Goal: Transaction & Acquisition: Purchase product/service

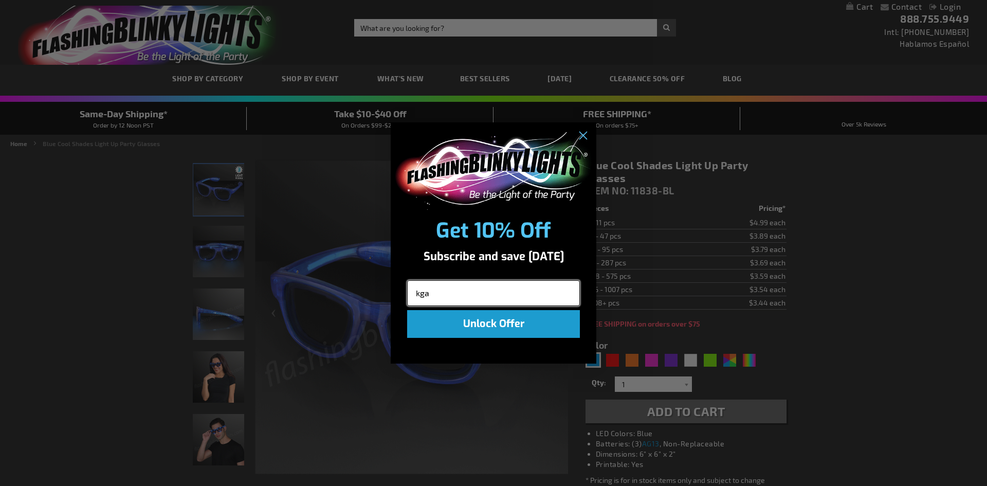
type input "[EMAIL_ADDRESS][DOMAIN_NAME]"
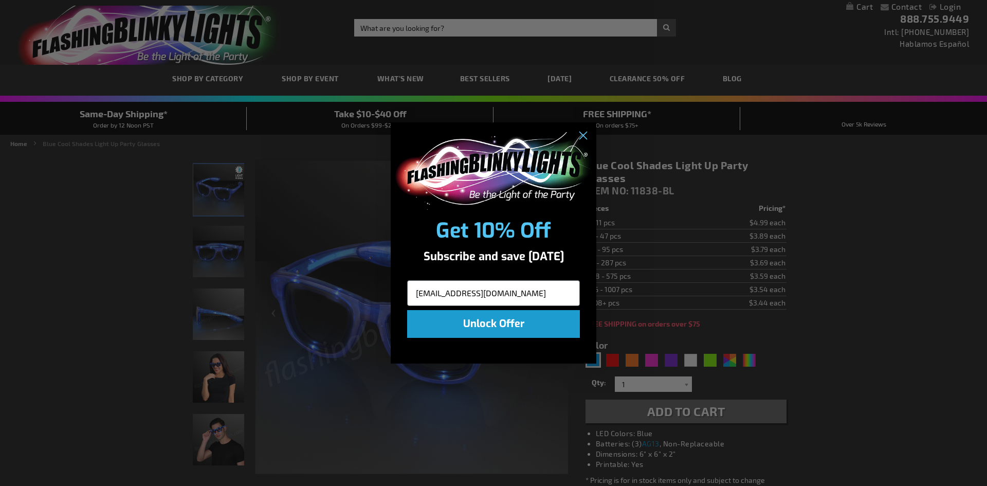
click at [527, 328] on button "Unlock Offer" at bounding box center [493, 324] width 173 height 28
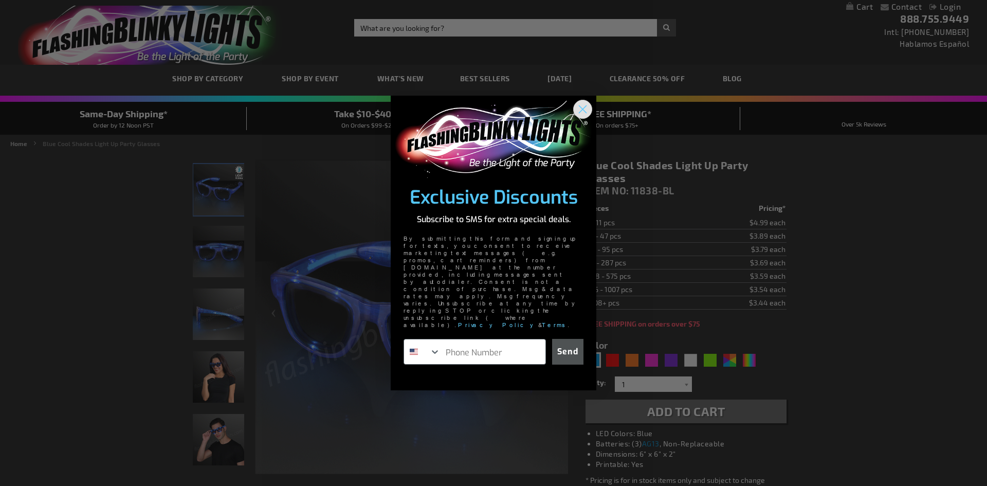
click at [579, 117] on circle "Close dialog" at bounding box center [582, 108] width 17 height 17
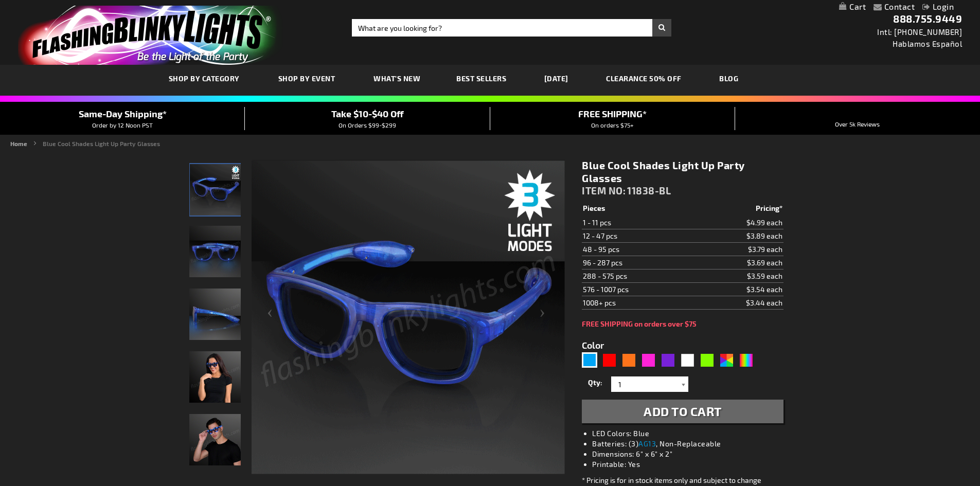
click at [682, 386] on div at bounding box center [683, 383] width 10 height 15
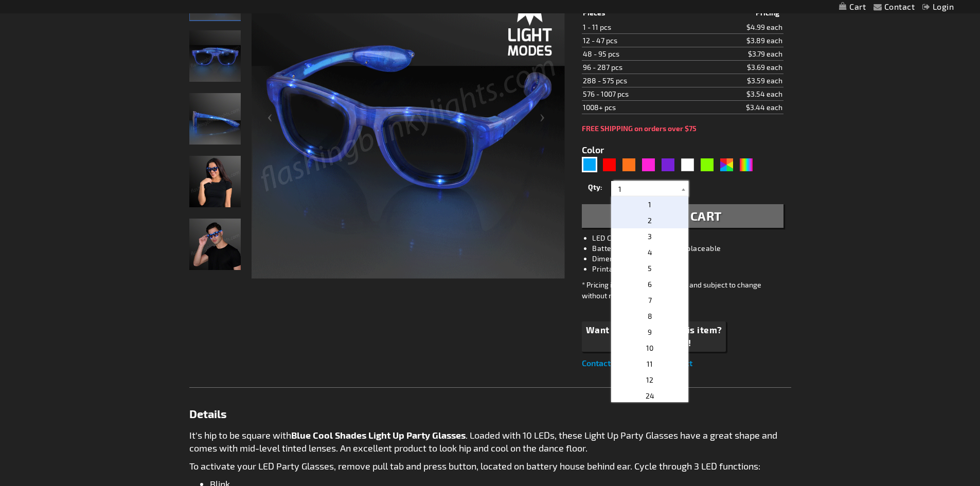
scroll to position [206, 0]
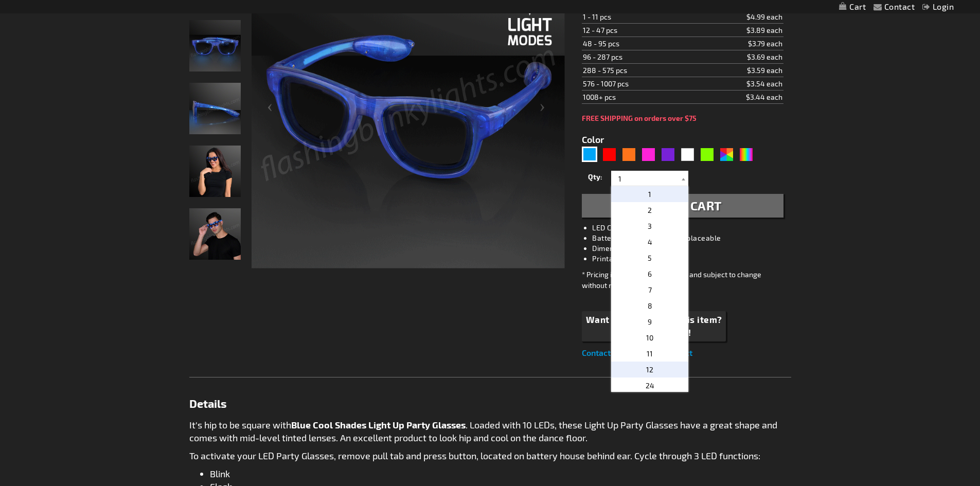
click at [658, 371] on p "12" at bounding box center [649, 370] width 77 height 16
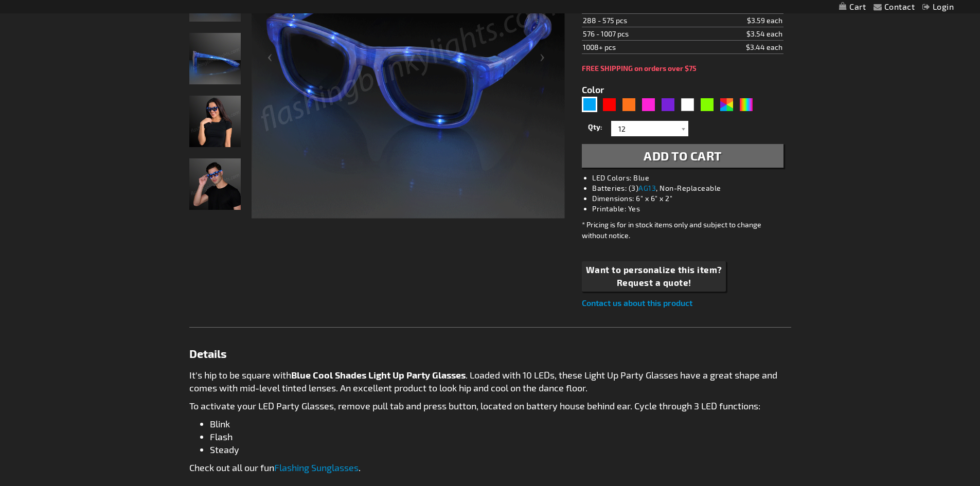
scroll to position [257, 0]
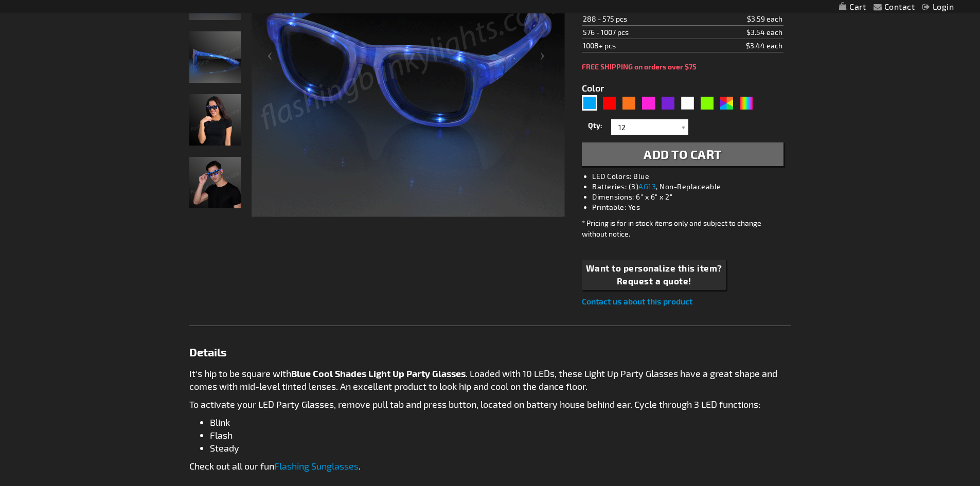
click at [661, 161] on span "Add to Cart" at bounding box center [682, 154] width 78 height 15
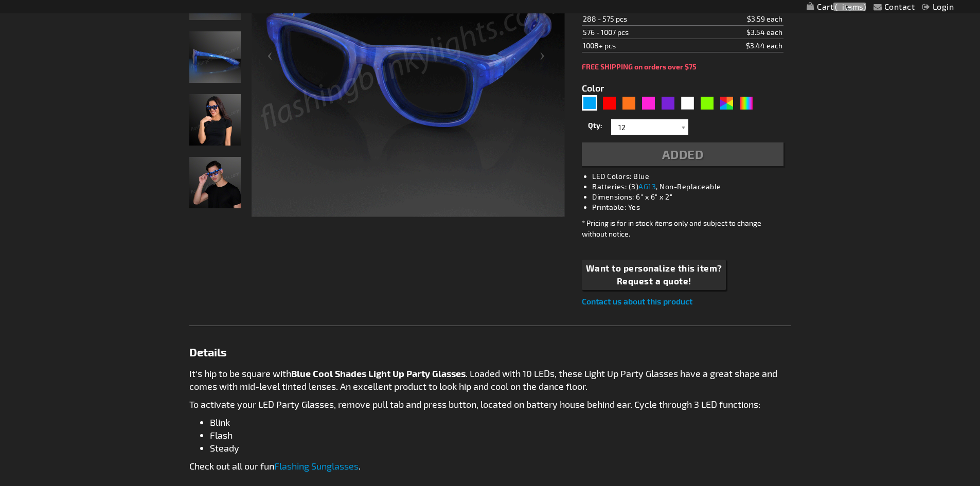
scroll to position [281, 0]
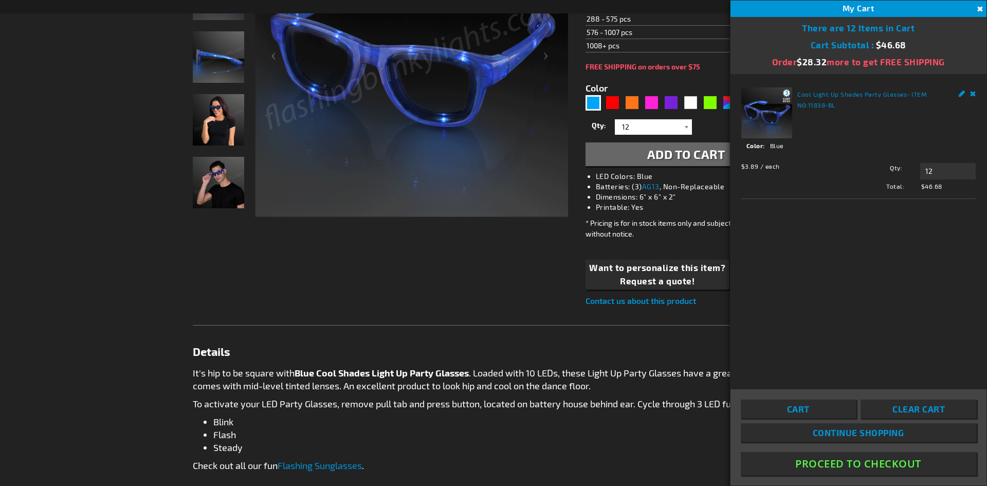
click at [687, 128] on div at bounding box center [687, 126] width 10 height 15
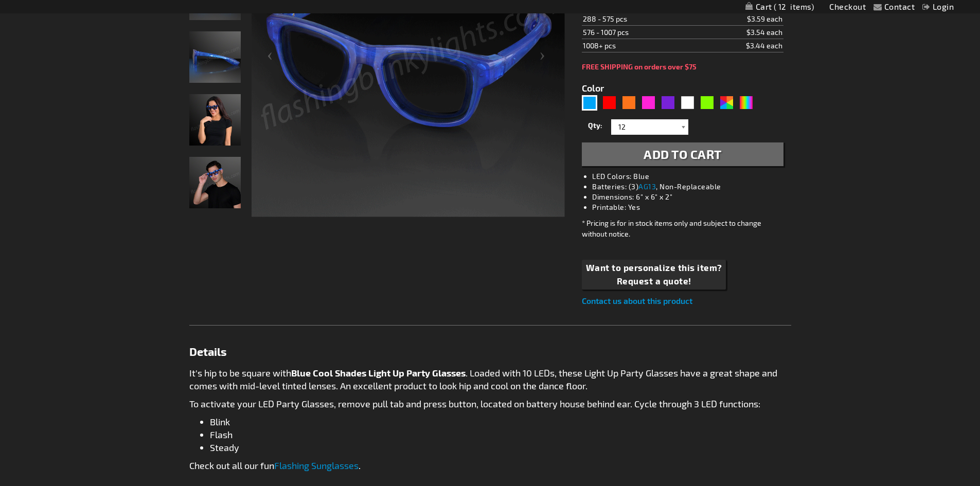
click at [682, 129] on div at bounding box center [683, 126] width 10 height 15
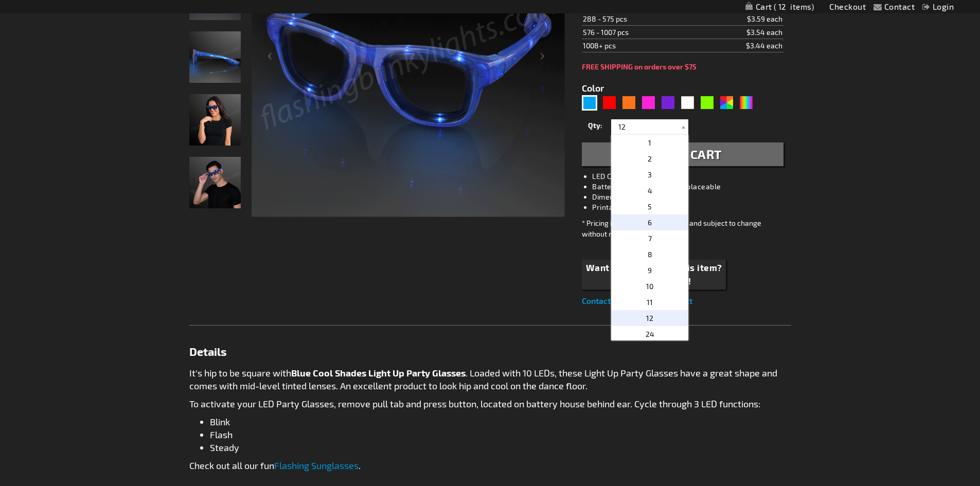
click at [647, 223] on p "6" at bounding box center [649, 222] width 77 height 16
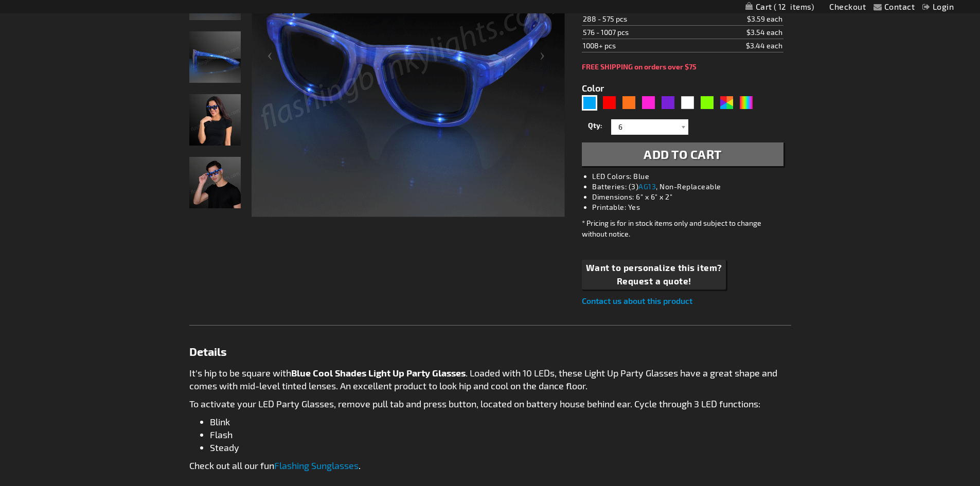
click at [654, 155] on span "Add to Cart" at bounding box center [682, 154] width 78 height 15
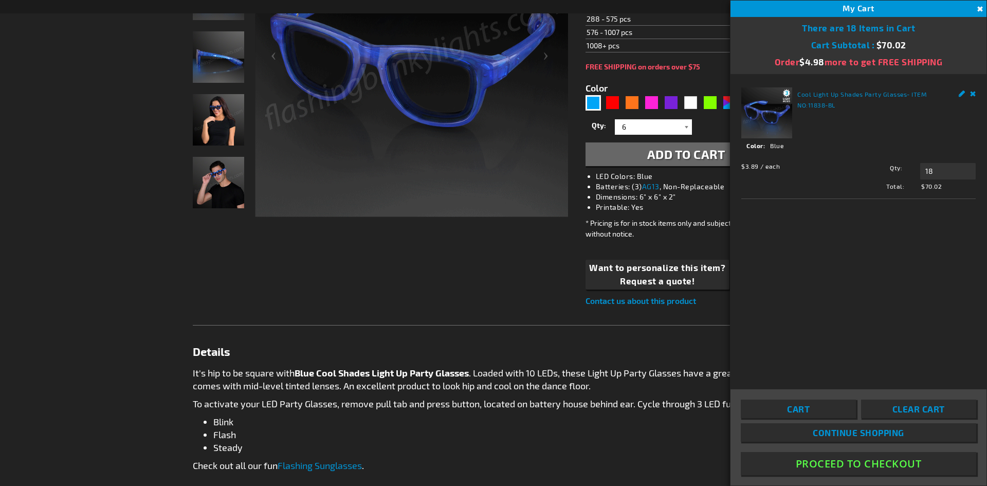
click at [686, 128] on div at bounding box center [687, 126] width 10 height 15
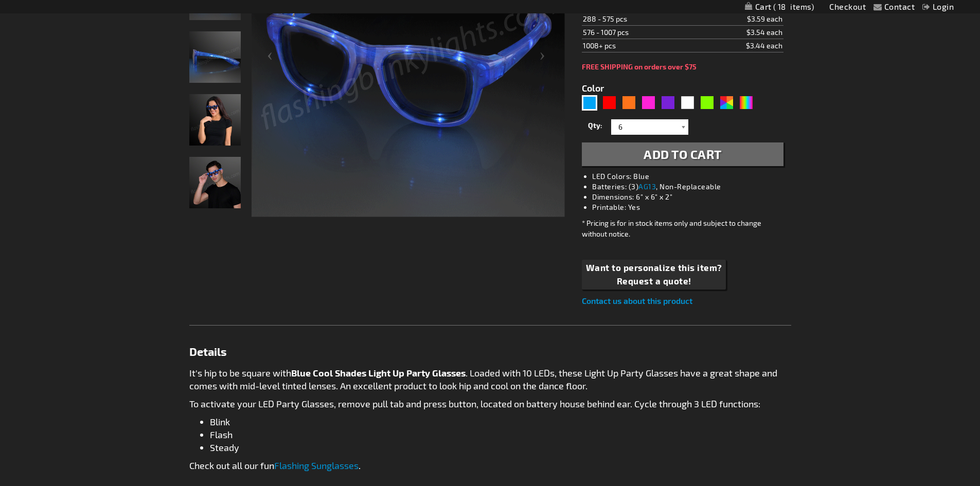
click at [683, 127] on div at bounding box center [683, 126] width 10 height 15
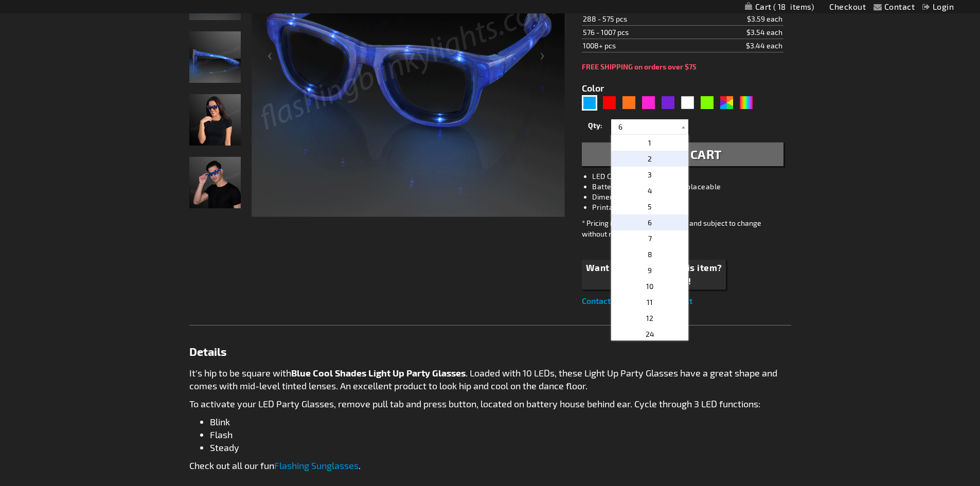
click at [658, 161] on p "2" at bounding box center [649, 159] width 77 height 16
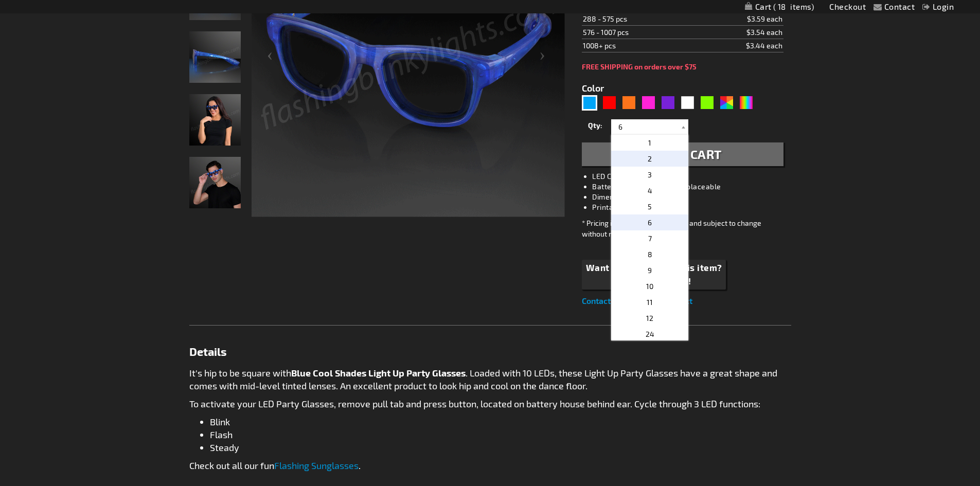
type input "2"
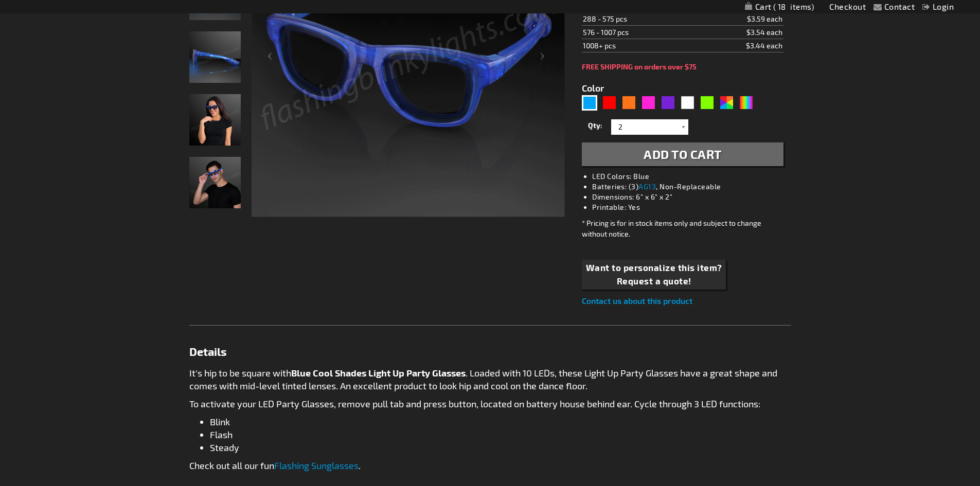
click at [658, 159] on span "Add to Cart" at bounding box center [682, 154] width 78 height 15
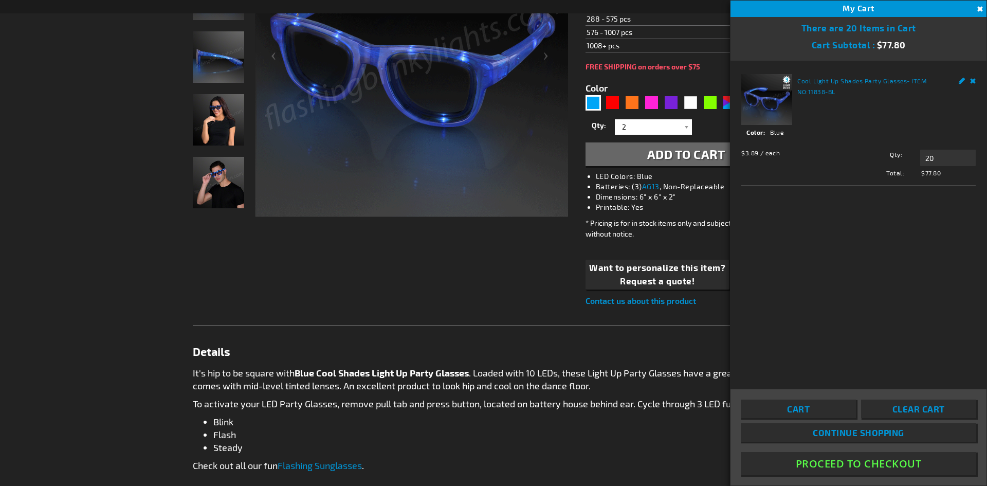
click at [863, 464] on button "Proceed To Checkout" at bounding box center [859, 463] width 236 height 23
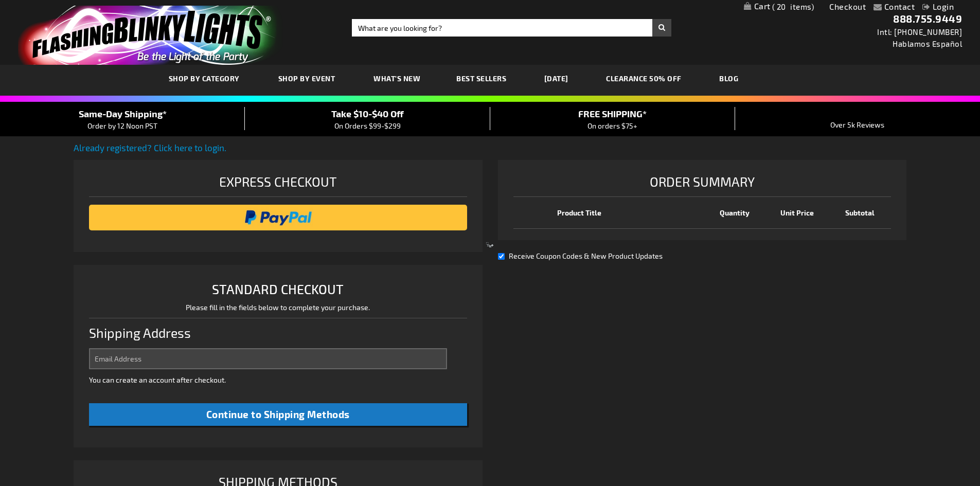
select select "US"
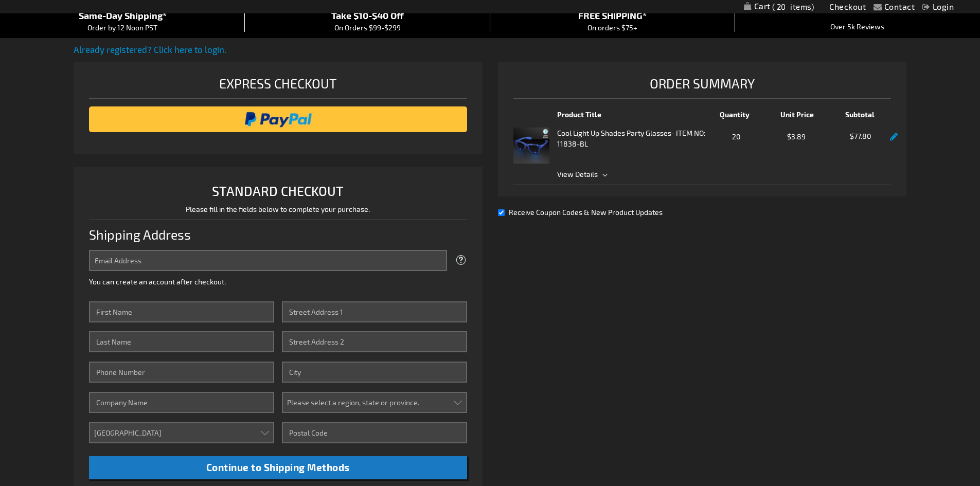
scroll to position [103, 0]
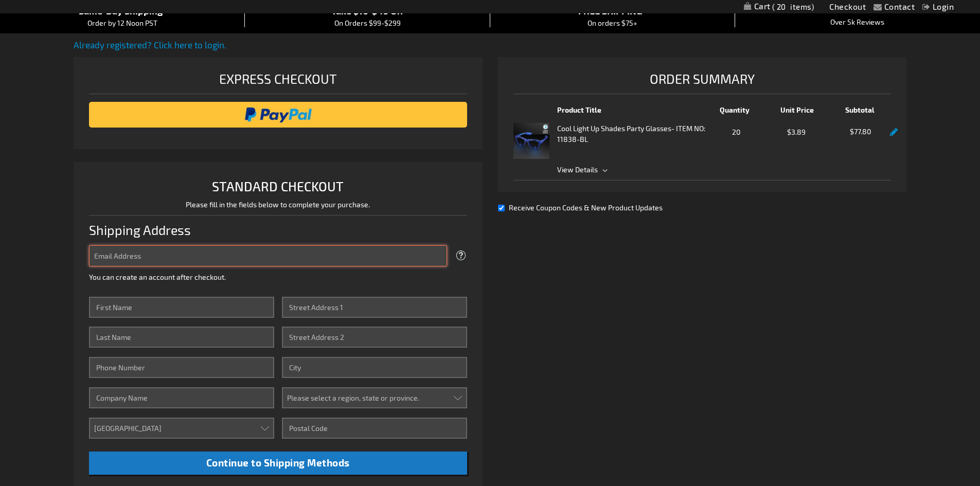
click at [172, 256] on input "Email Address" at bounding box center [268, 255] width 358 height 21
type input "[EMAIL_ADDRESS][DOMAIN_NAME]"
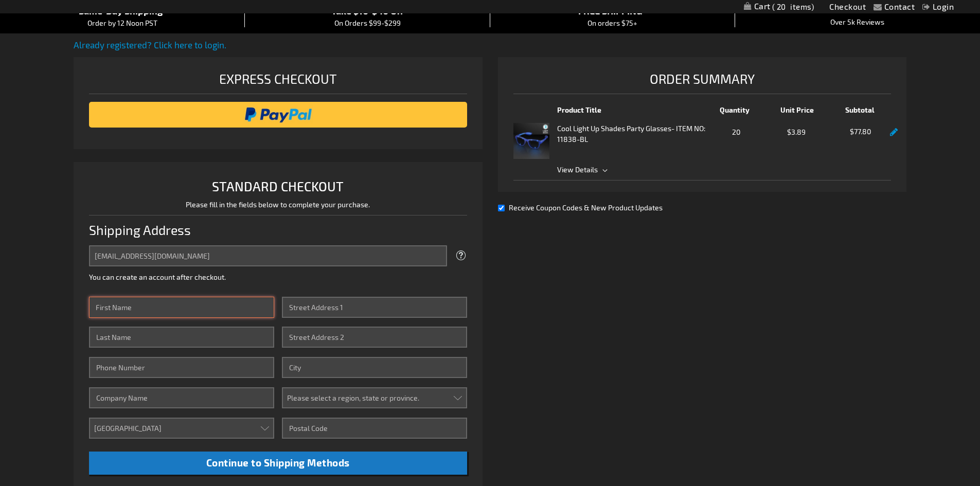
click at [129, 303] on input "First Name" at bounding box center [181, 307] width 185 height 21
type input "[PERSON_NAME]"
type input "[STREET_ADDRESS][PERSON_NAME]"
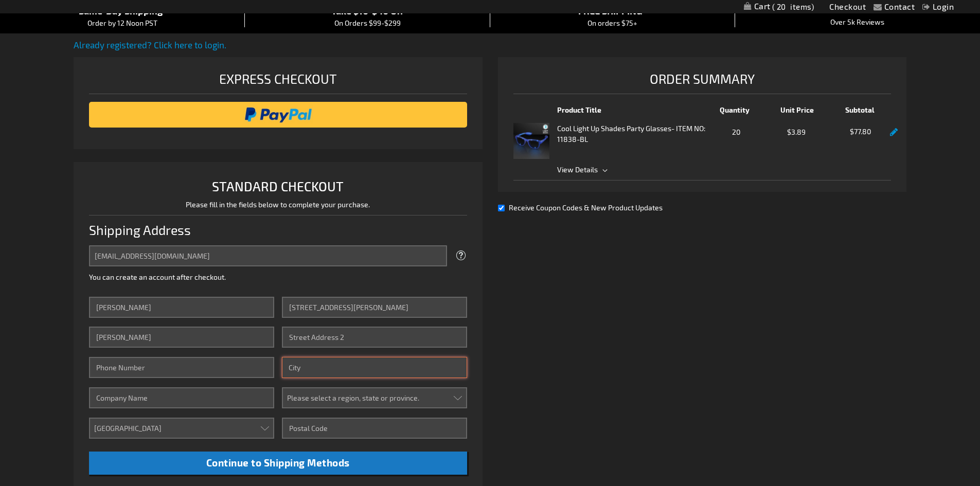
type input "Bemidji"
select select "34"
type input "56601-7030"
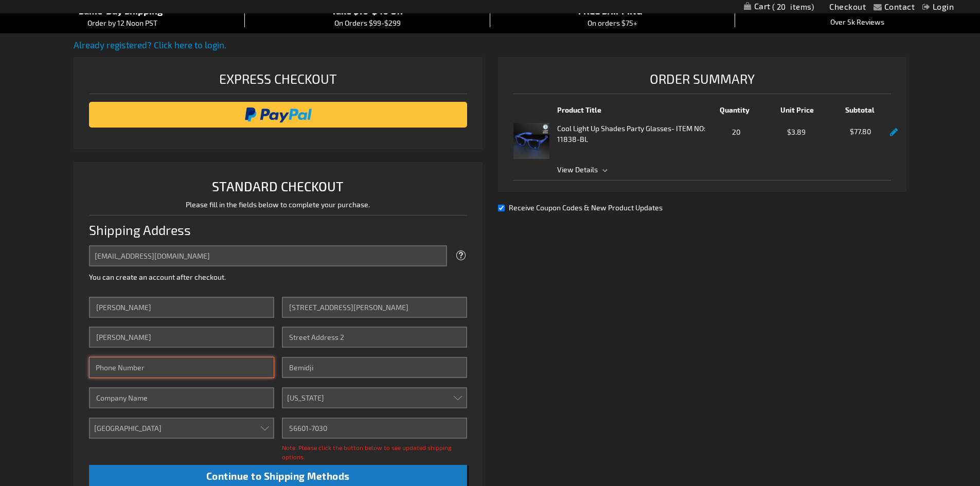
click at [139, 370] on input "Phone Number" at bounding box center [181, 367] width 185 height 21
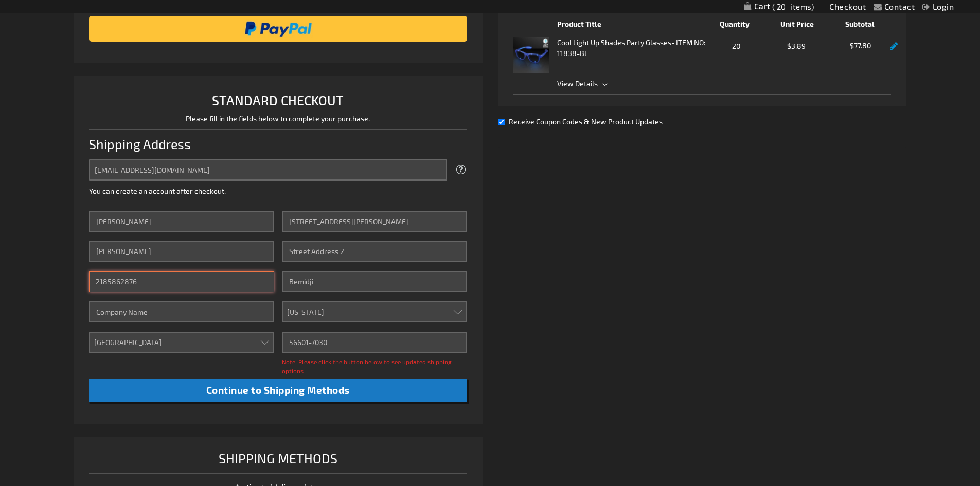
scroll to position [257, 0]
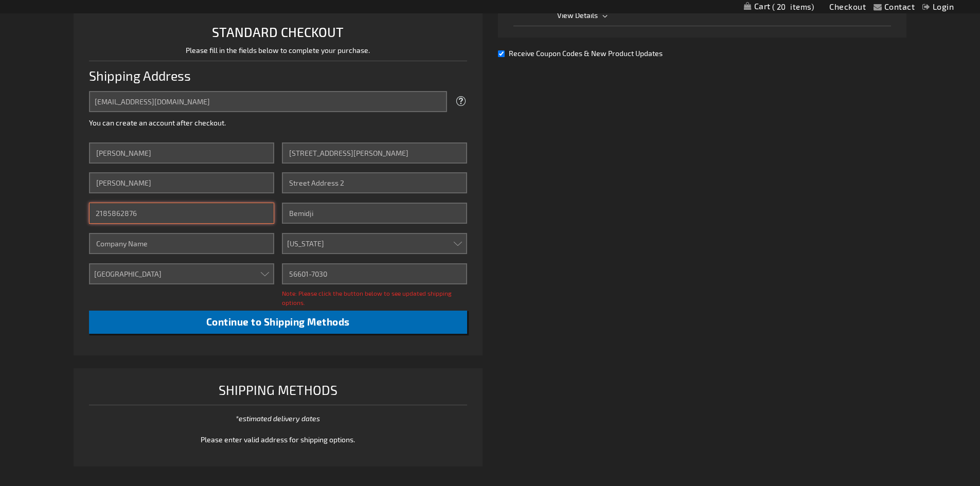
type input "2185862876"
click at [243, 323] on span "Continue to Shipping Methods" at bounding box center [277, 322] width 143 height 12
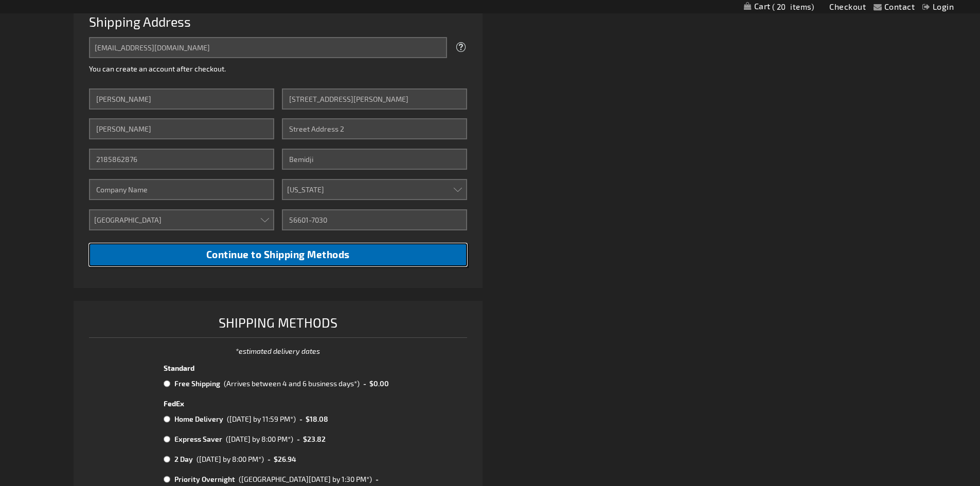
scroll to position [360, 0]
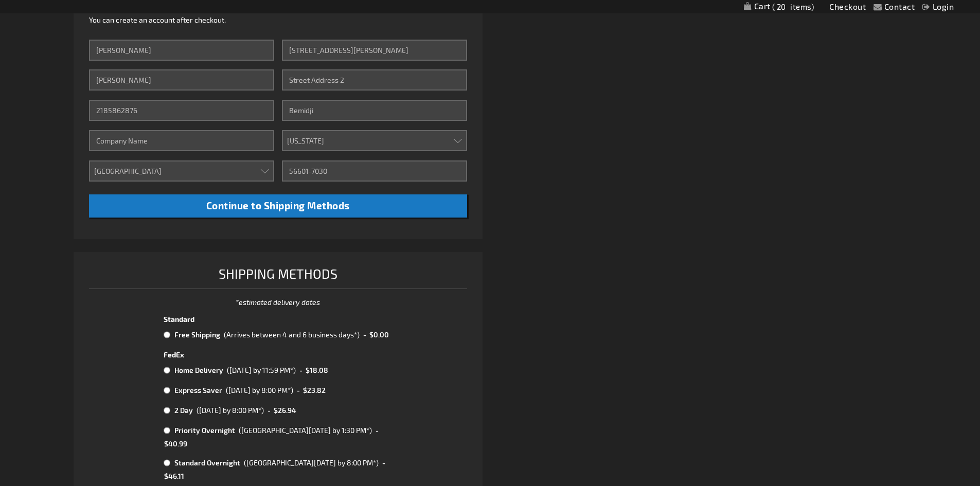
click at [167, 333] on input "radio" at bounding box center [167, 335] width 7 height 8
radio input "true"
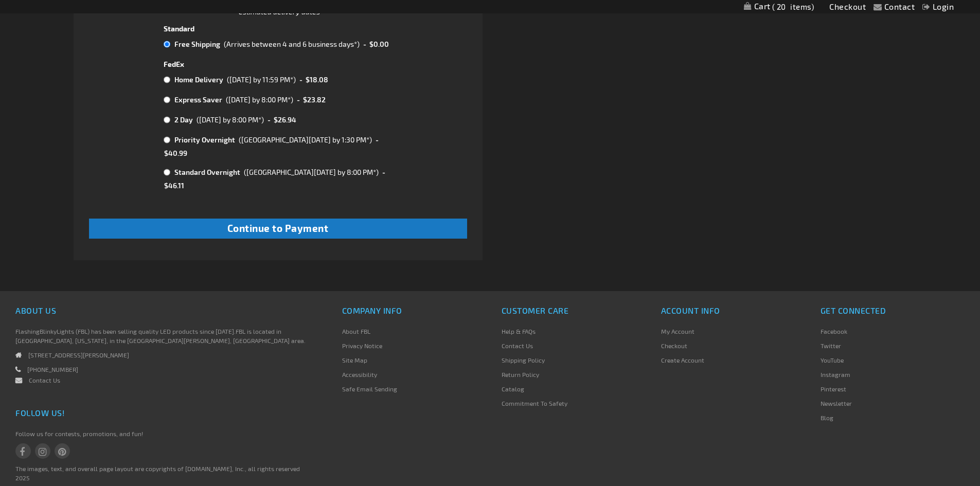
scroll to position [669, 0]
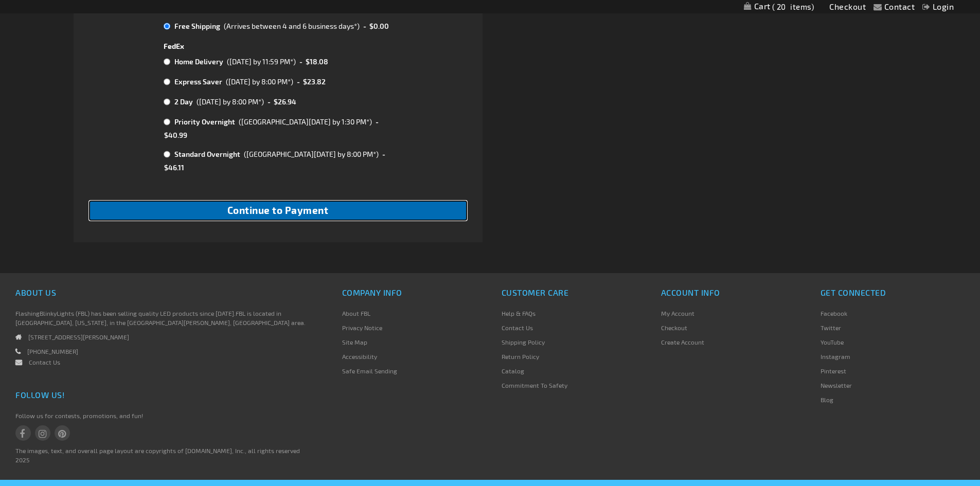
click at [269, 204] on span "Continue to Payment" at bounding box center [277, 210] width 101 height 12
checkbox input "true"
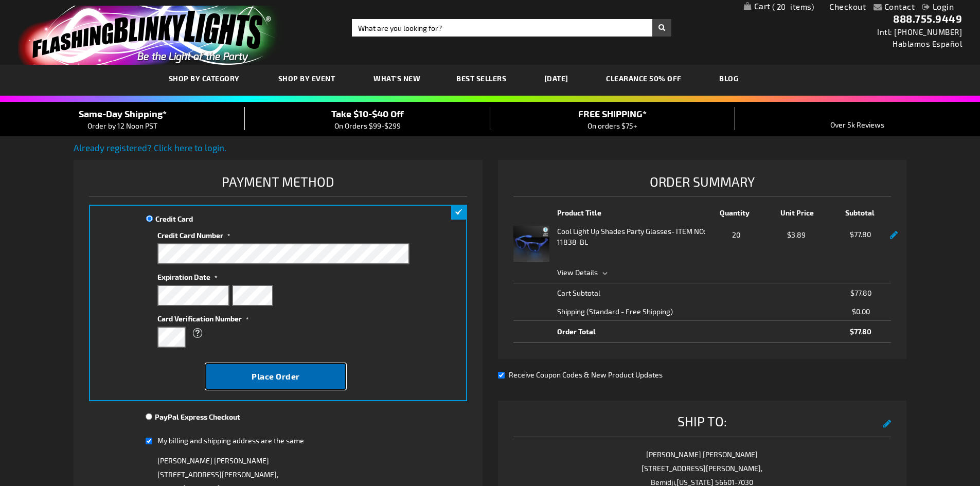
click at [249, 369] on button "Place Order" at bounding box center [275, 376] width 141 height 27
